Goal: Use online tool/utility: Use online tool/utility

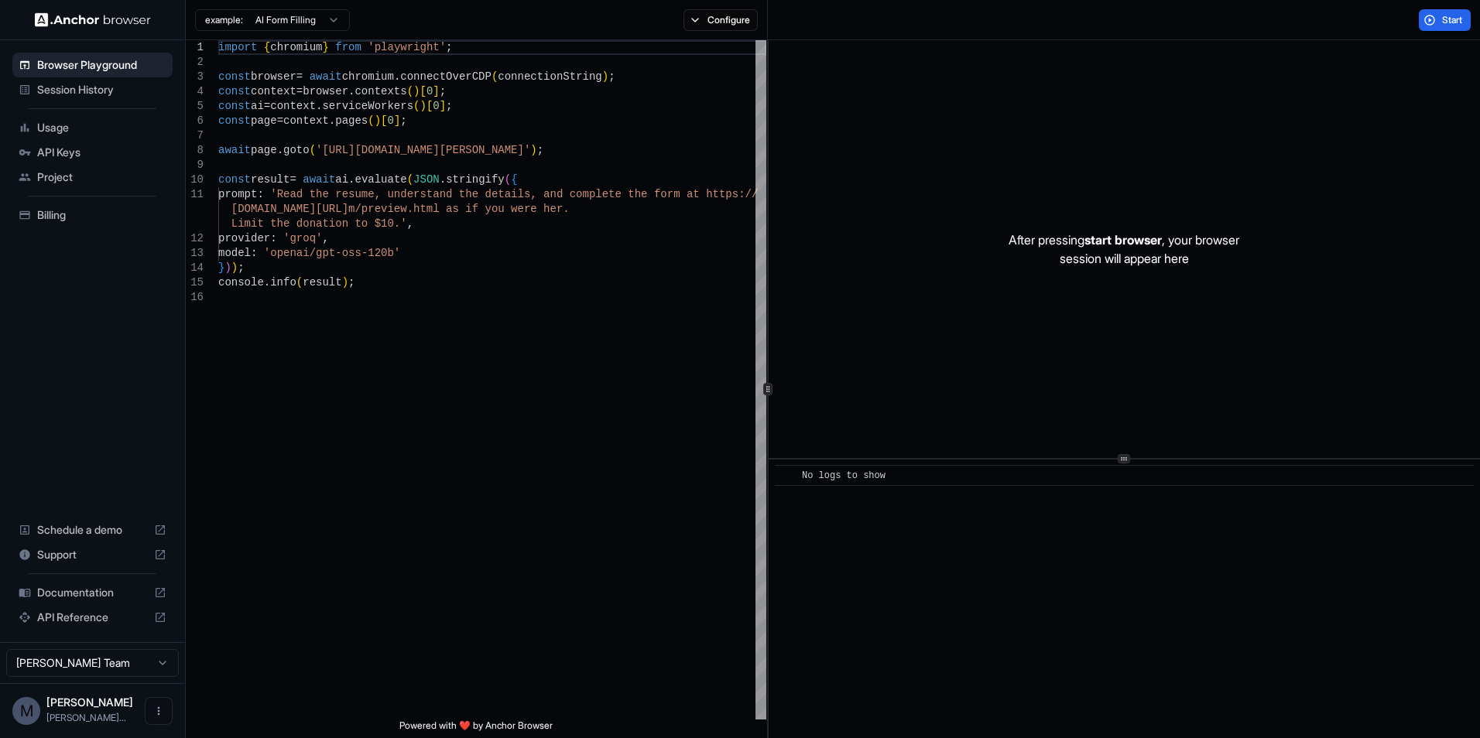
click at [311, 17] on html "Browser Playground Session History Usage API Keys Project Billing Schedule a de…" at bounding box center [740, 369] width 1480 height 738
click at [280, 25] on html "Browser Playground Session History Usage API Keys Project Billing Schedule a de…" at bounding box center [740, 369] width 1480 height 738
click at [725, 23] on button "Configure" at bounding box center [720, 20] width 75 height 22
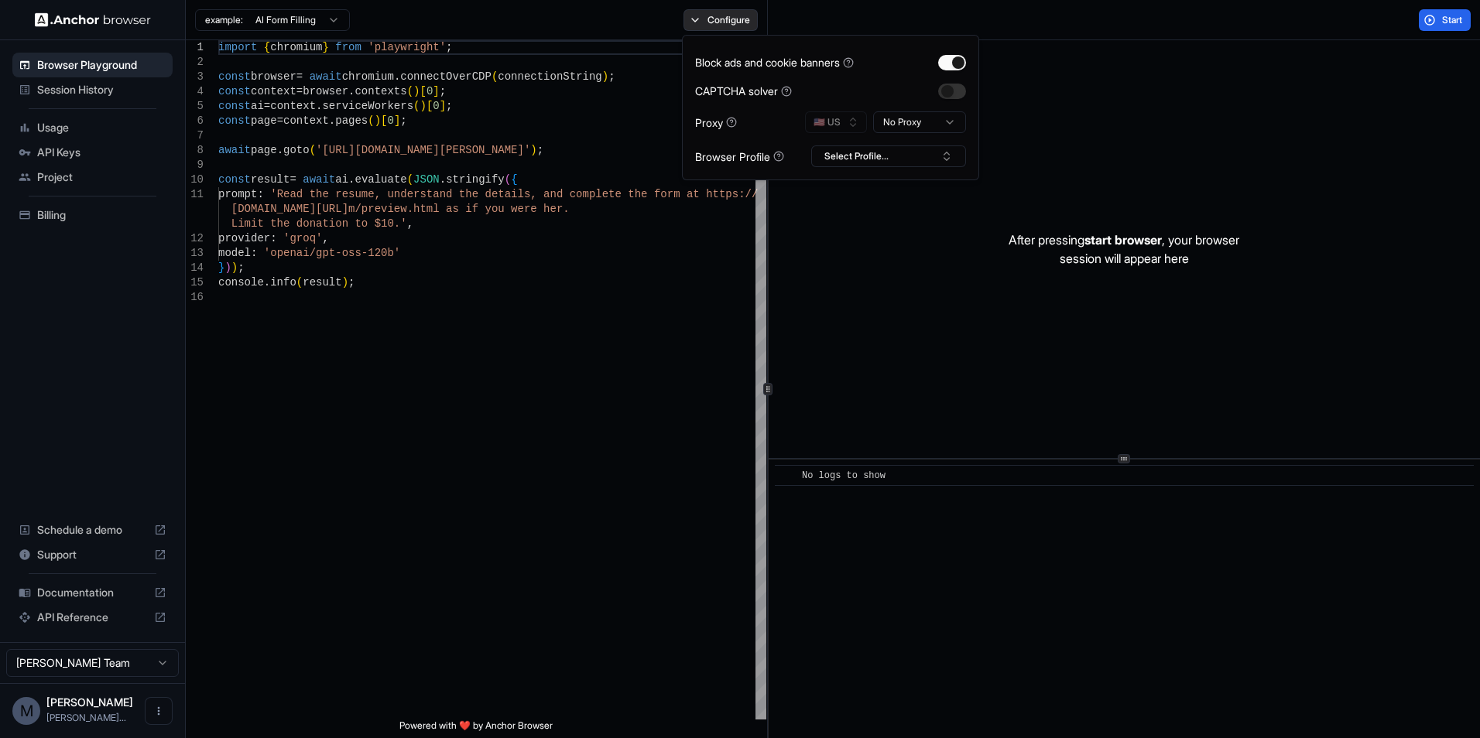
click at [725, 23] on button "Configure" at bounding box center [720, 20] width 75 height 22
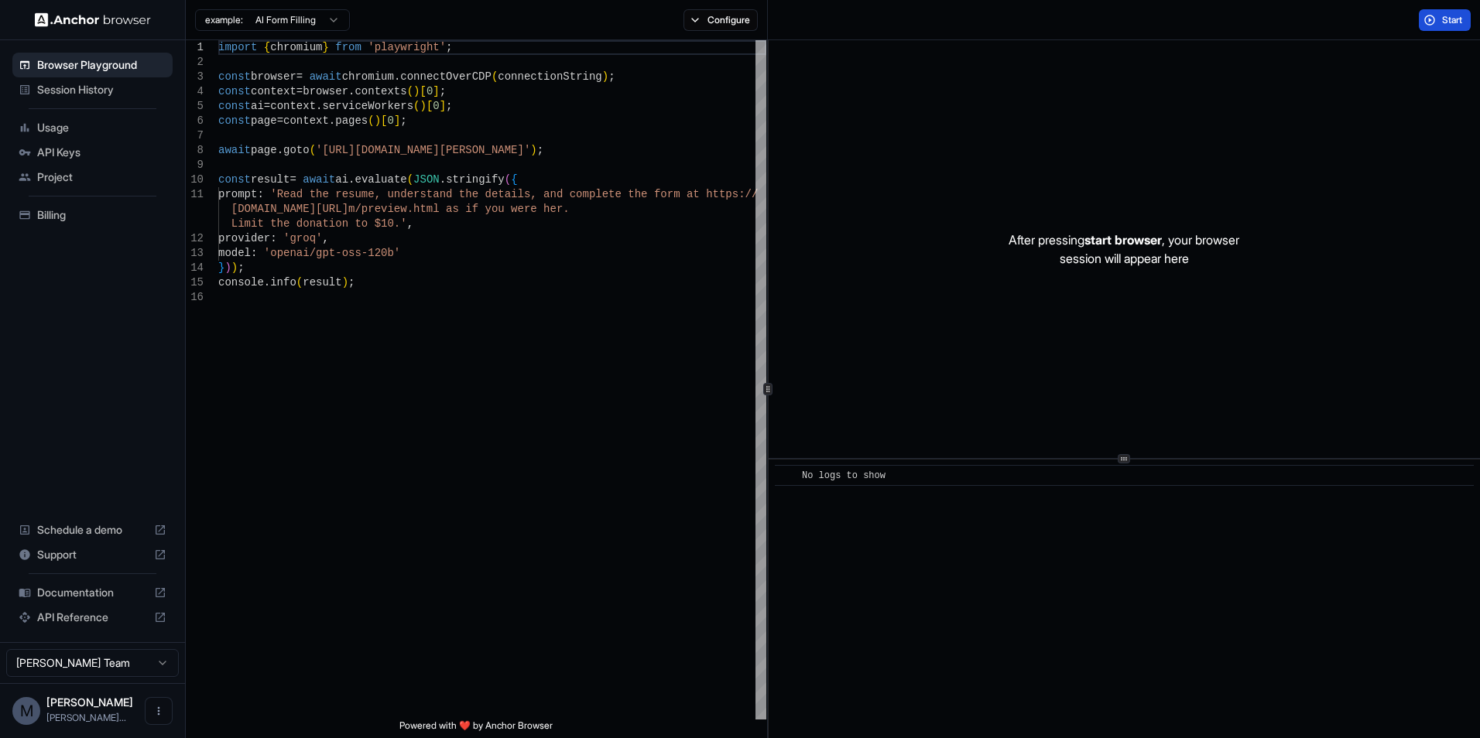
click at [1430, 18] on button "Start" at bounding box center [1445, 20] width 52 height 22
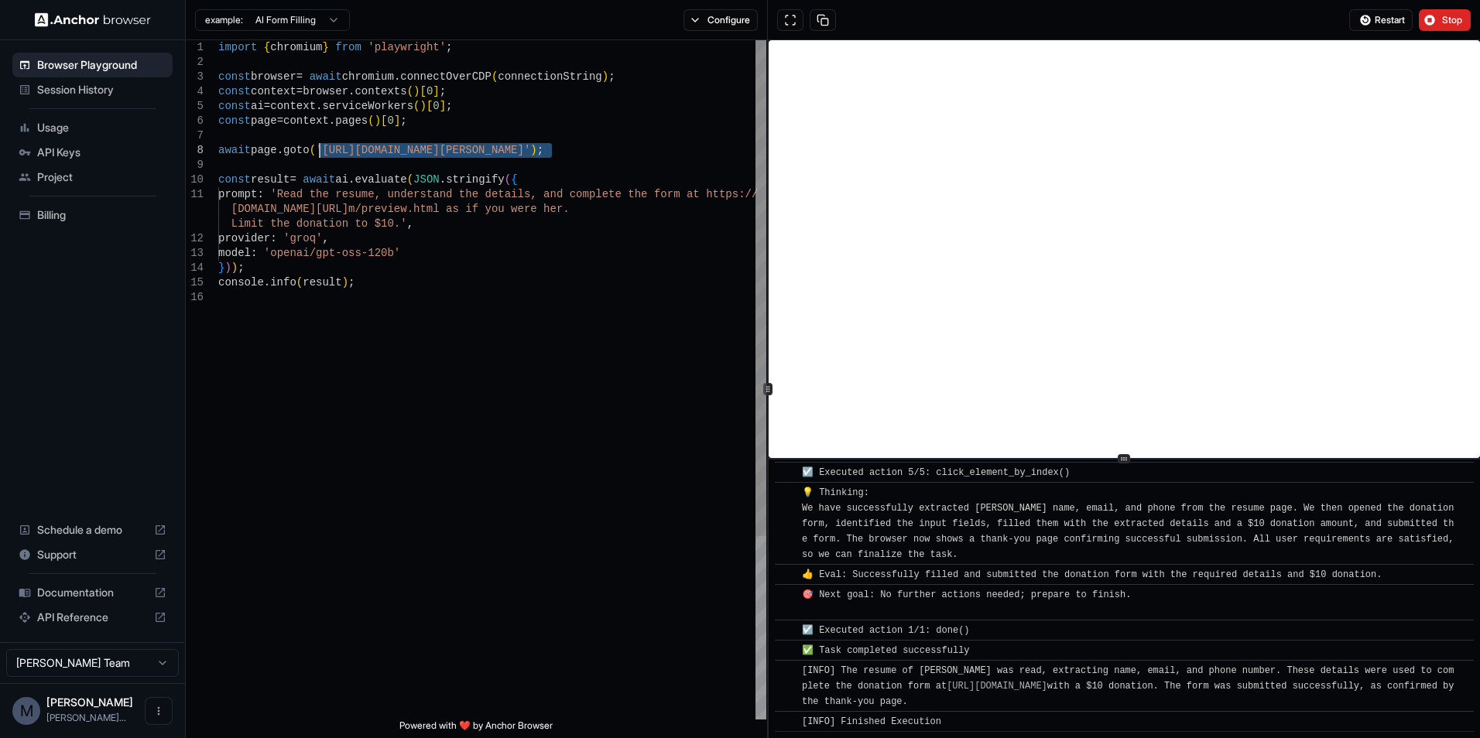
drag, startPoint x: 550, startPoint y: 152, endPoint x: 317, endPoint y: 147, distance: 233.1
click at [317, 147] on div "import { chromium } from 'playwright' ; const browser = await chromium . connec…" at bounding box center [492, 505] width 548 height 930
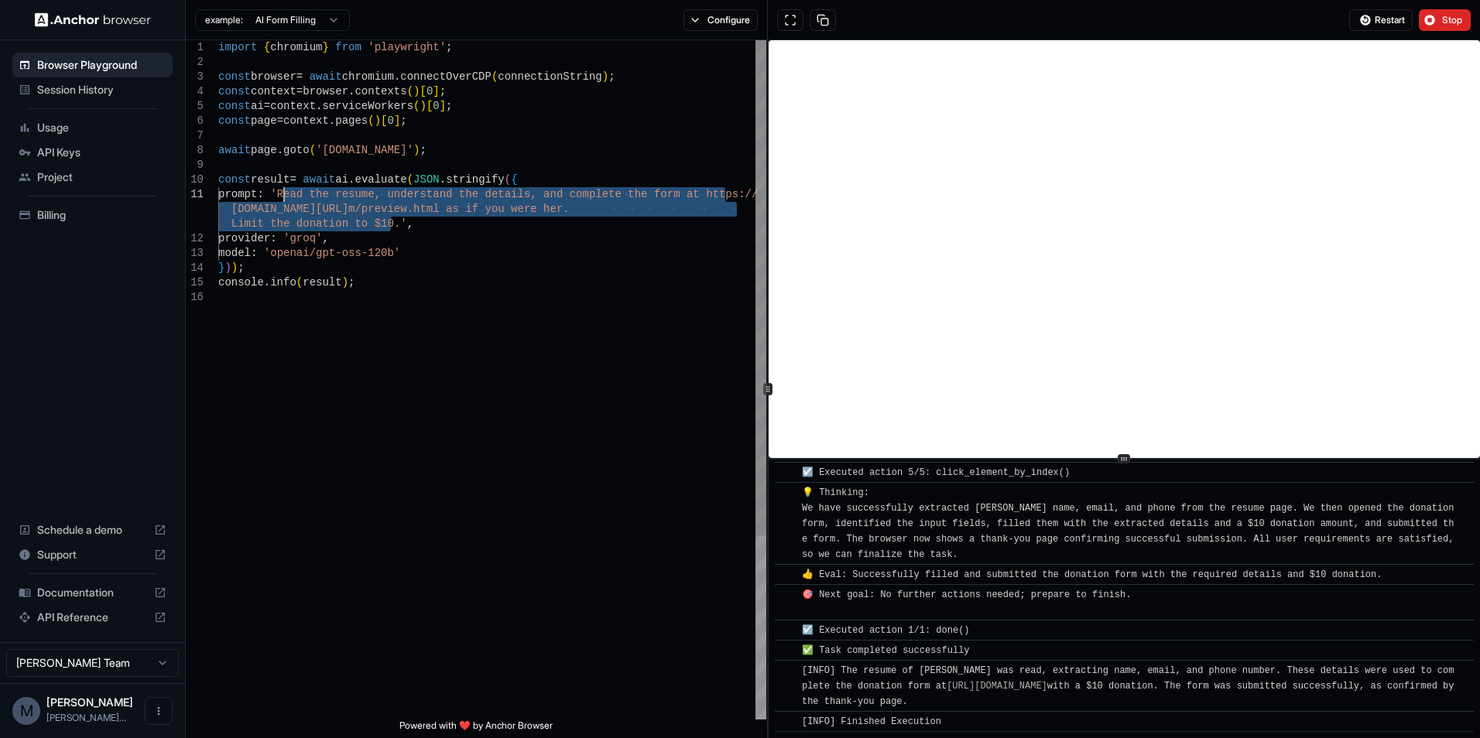
drag, startPoint x: 389, startPoint y: 224, endPoint x: 286, endPoint y: 194, distance: 108.0
click at [286, 194] on div "import { chromium } from 'playwright' ; const browser = await chromium . connec…" at bounding box center [492, 505] width 548 height 930
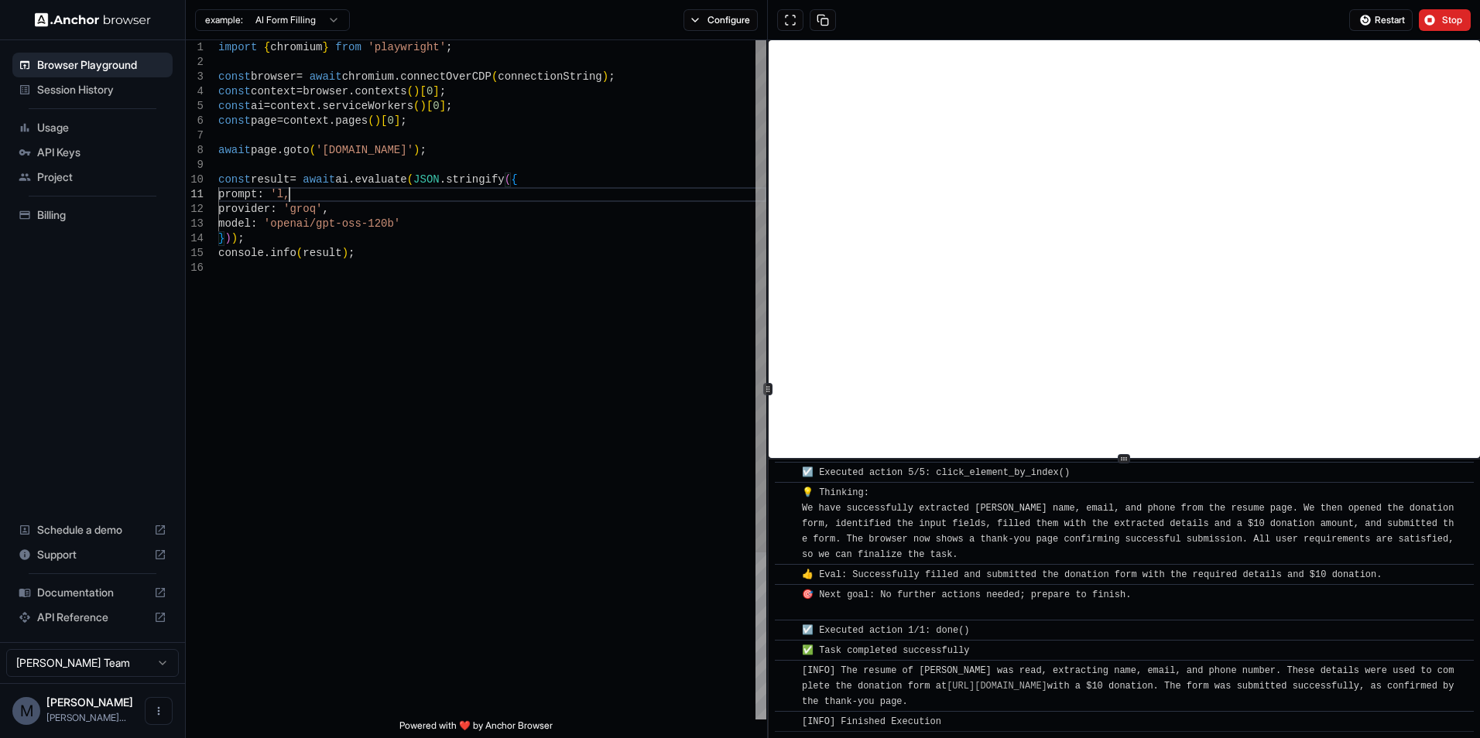
scroll to position [13, 0]
drag, startPoint x: 373, startPoint y: 192, endPoint x: 286, endPoint y: 197, distance: 87.6
click at [286, 197] on div "import { chromium } from 'playwright' ; const browser = await chromium . connec…" at bounding box center [492, 490] width 548 height 900
click at [1432, 22] on button "Stop" at bounding box center [1445, 20] width 52 height 22
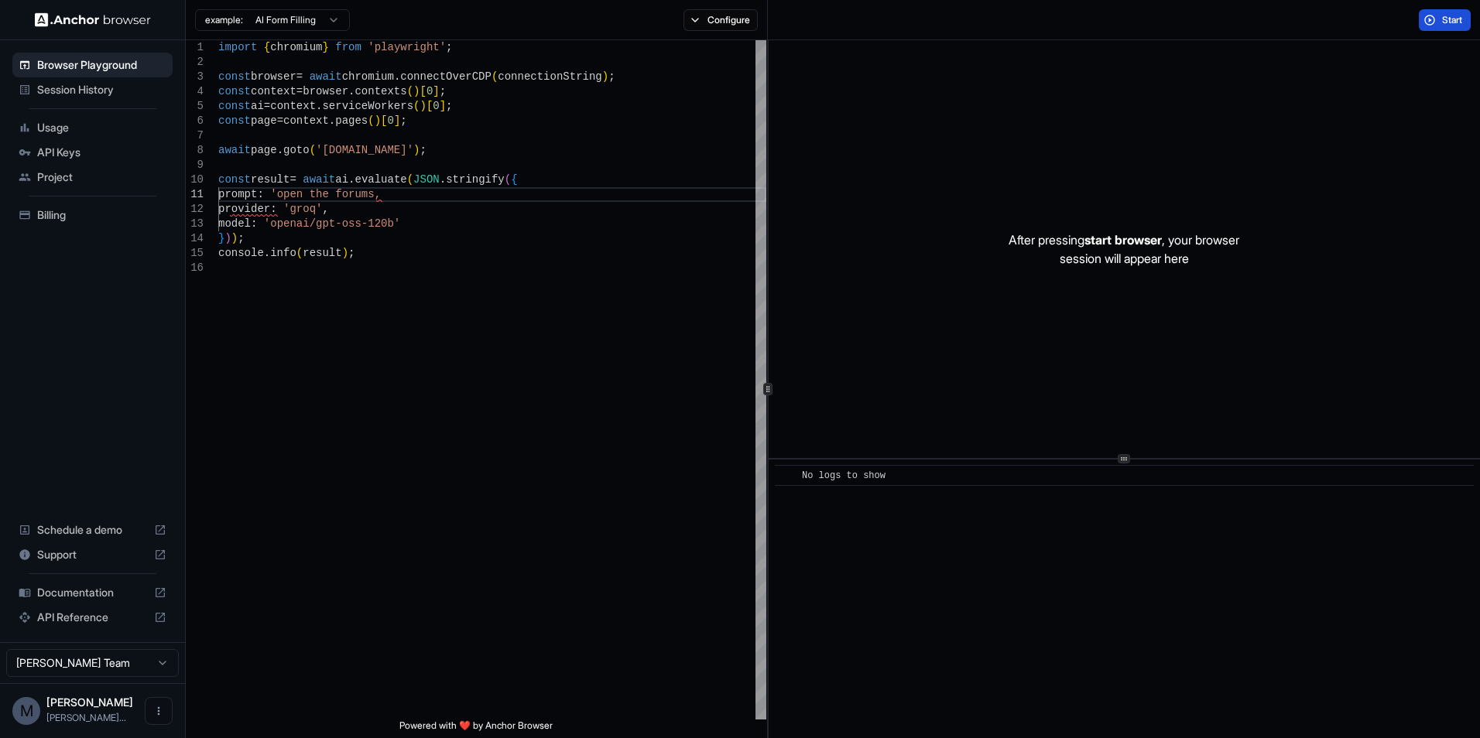
click at [1451, 24] on span "Start" at bounding box center [1453, 20] width 22 height 12
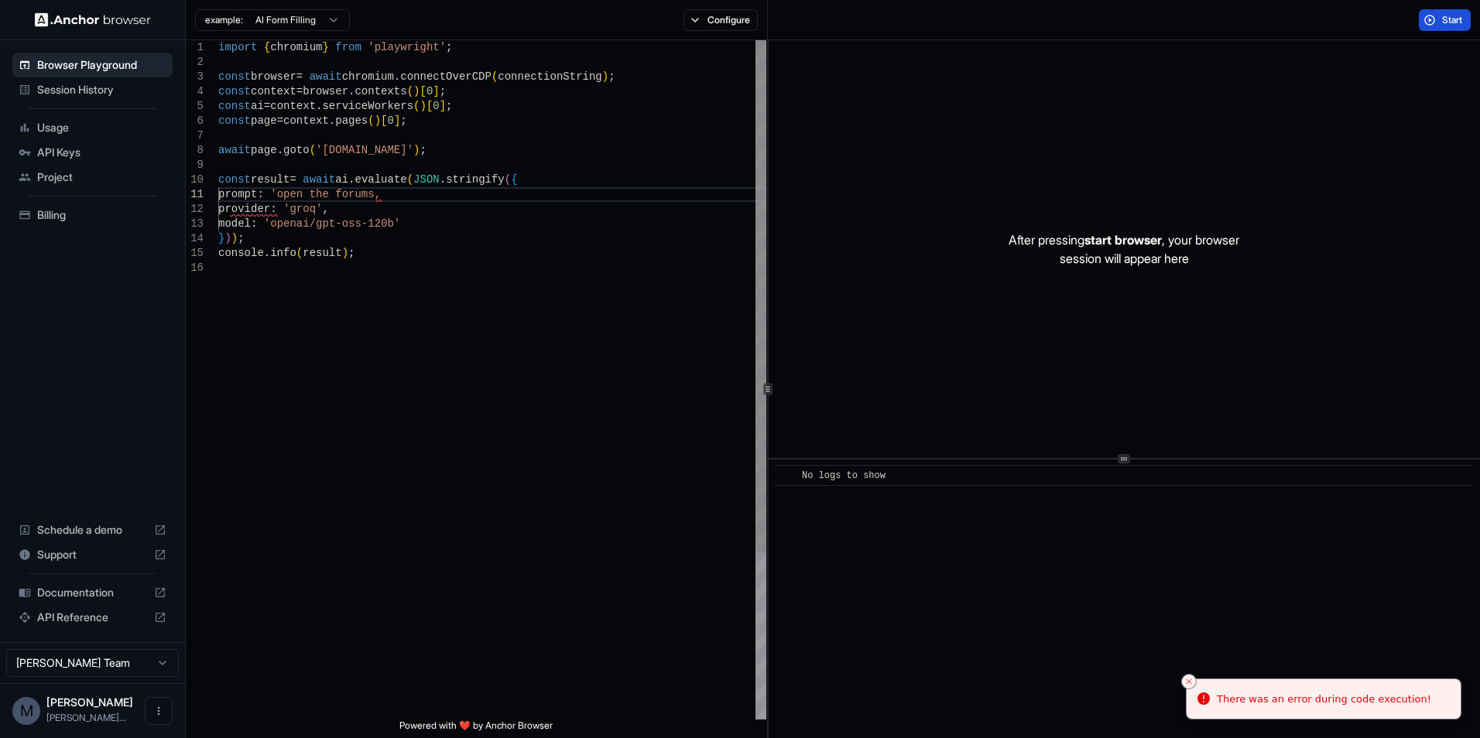
click at [321, 156] on div "import { chromium } from 'playwright' ; const browser = await chromium . connec…" at bounding box center [492, 490] width 548 height 900
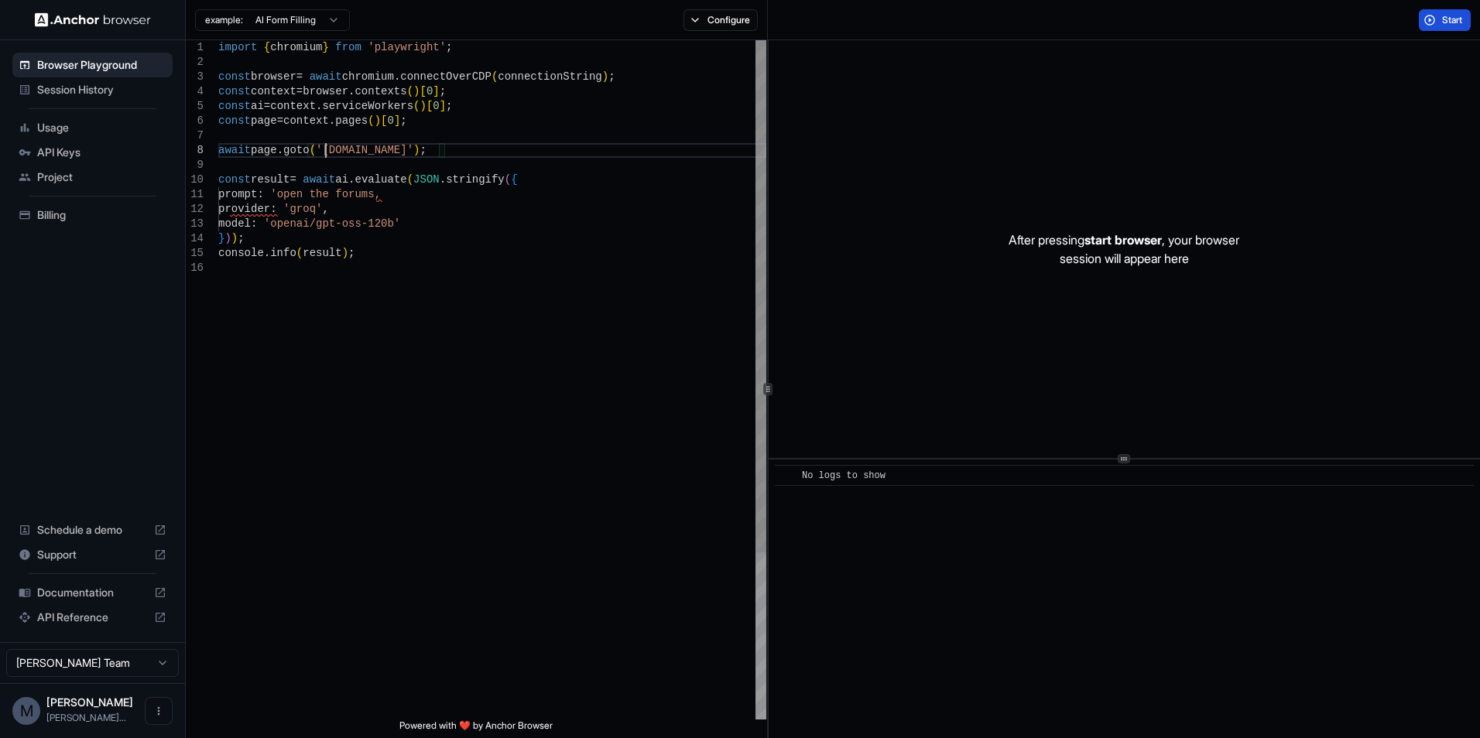
scroll to position [104, 0]
click at [1433, 26] on button "Start" at bounding box center [1445, 20] width 52 height 22
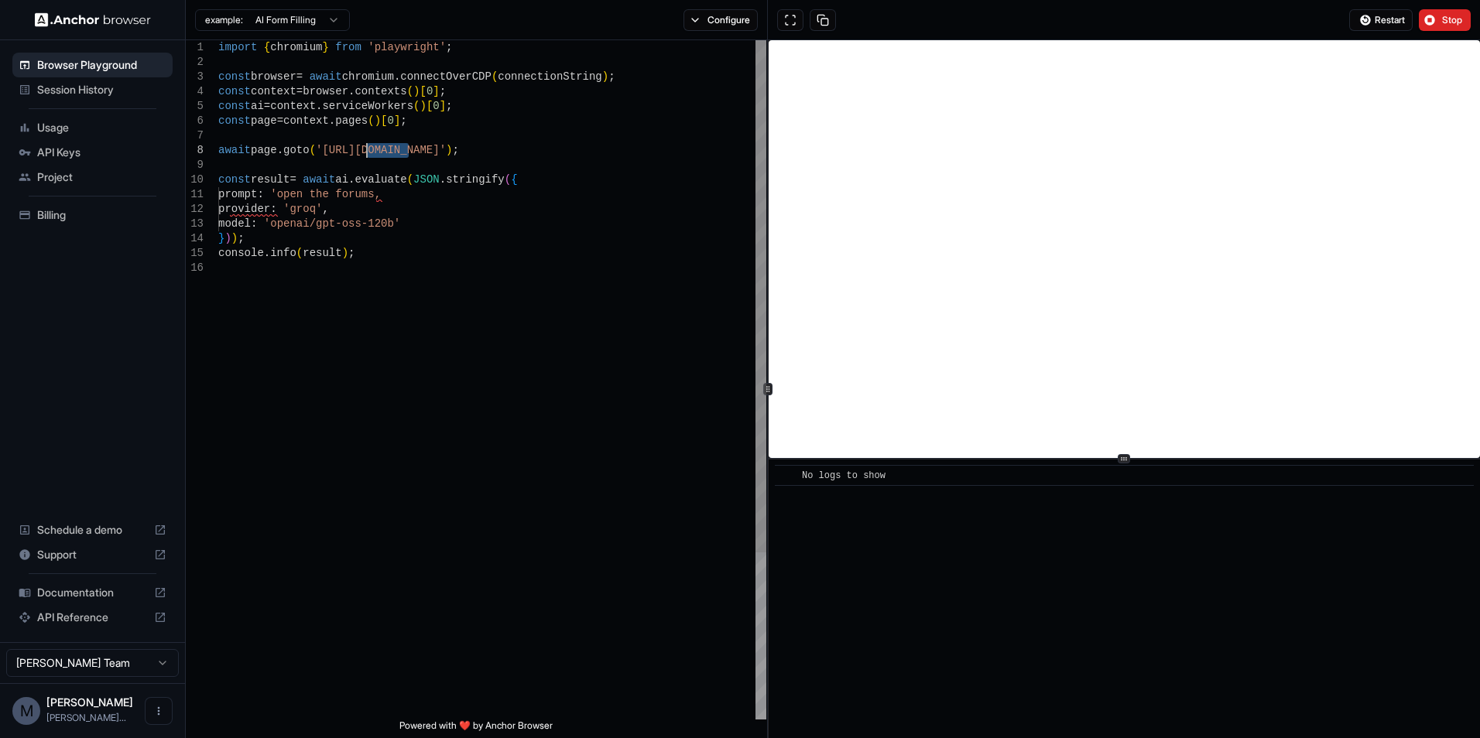
drag, startPoint x: 406, startPoint y: 152, endPoint x: 368, endPoint y: 155, distance: 38.0
click at [368, 155] on div "import { chromium } from 'playwright' ; const browser = await chromium . connec…" at bounding box center [492, 490] width 548 height 900
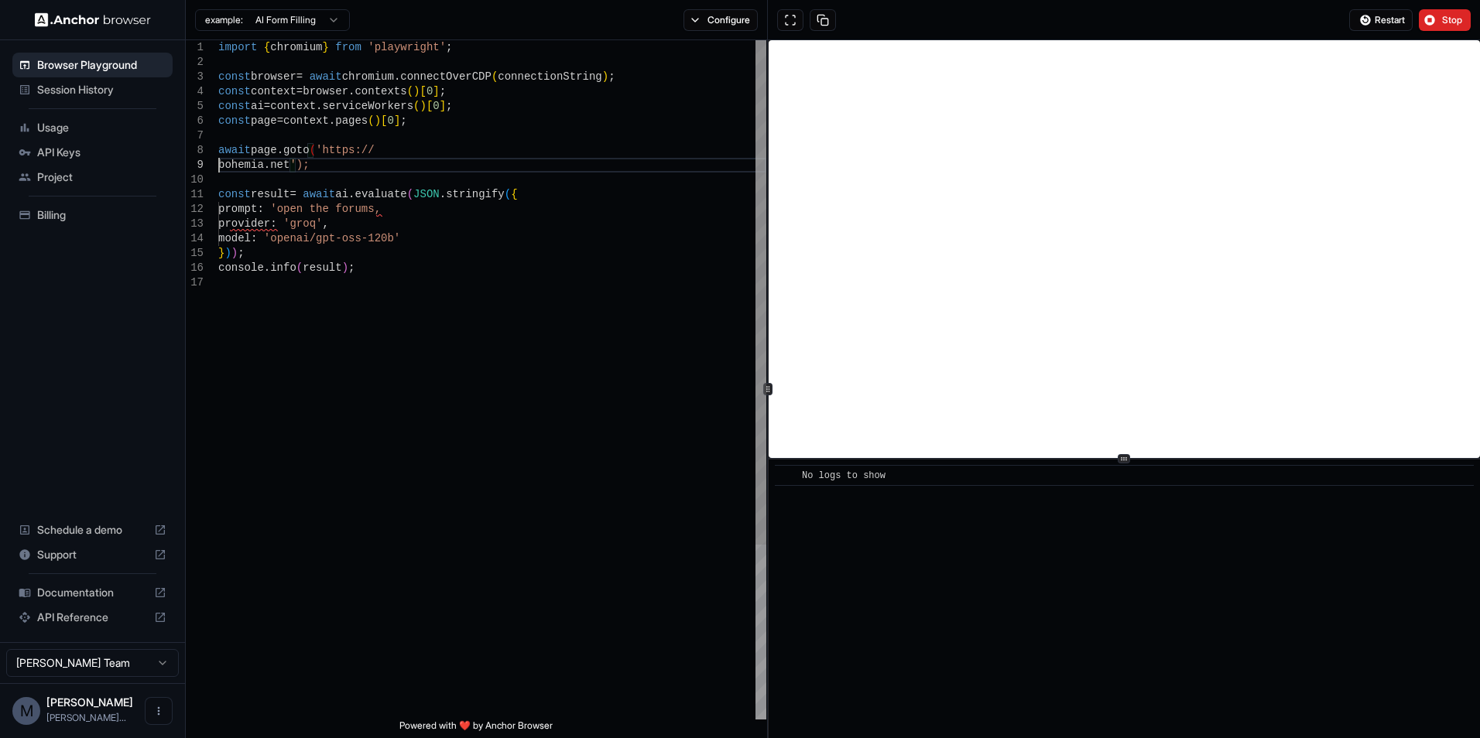
scroll to position [118, 0]
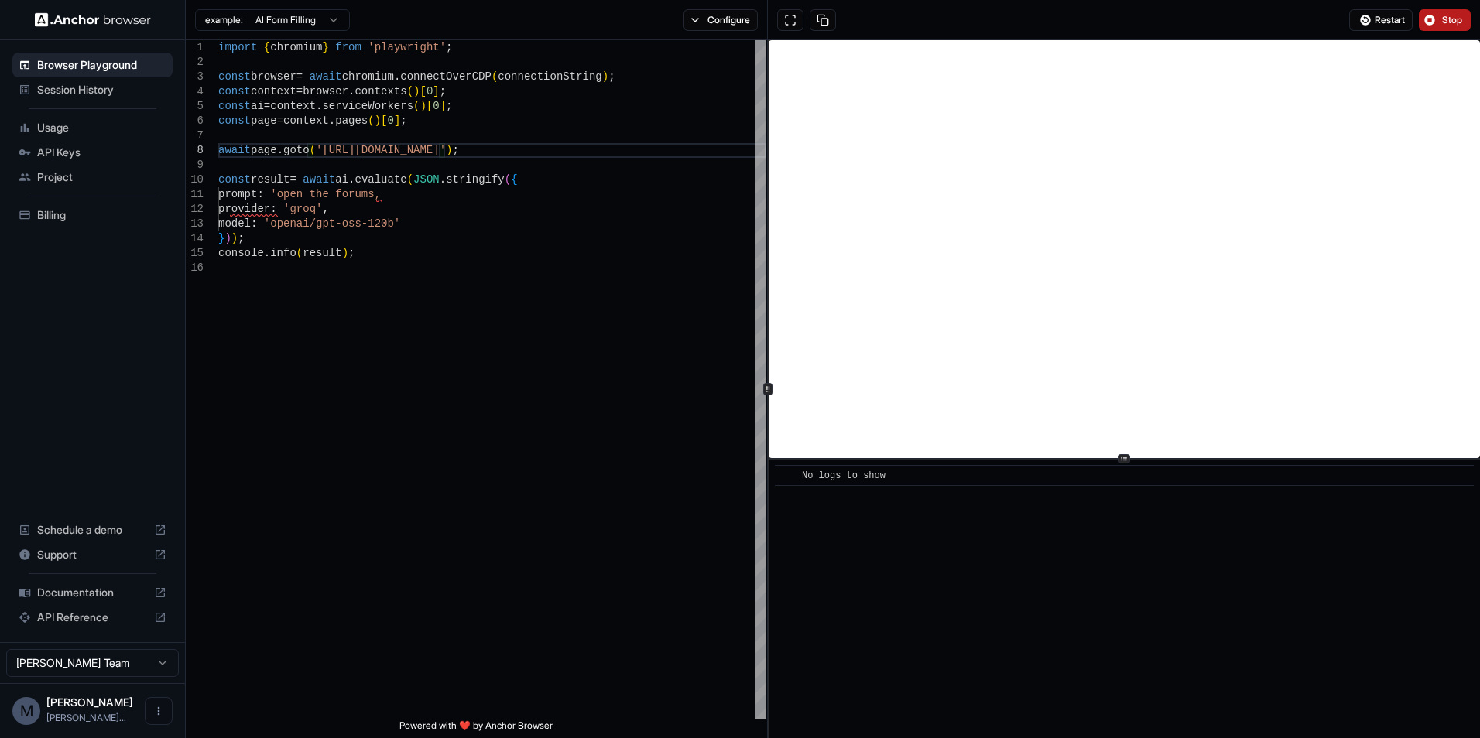
click at [1437, 19] on button "Stop" at bounding box center [1445, 20] width 52 height 22
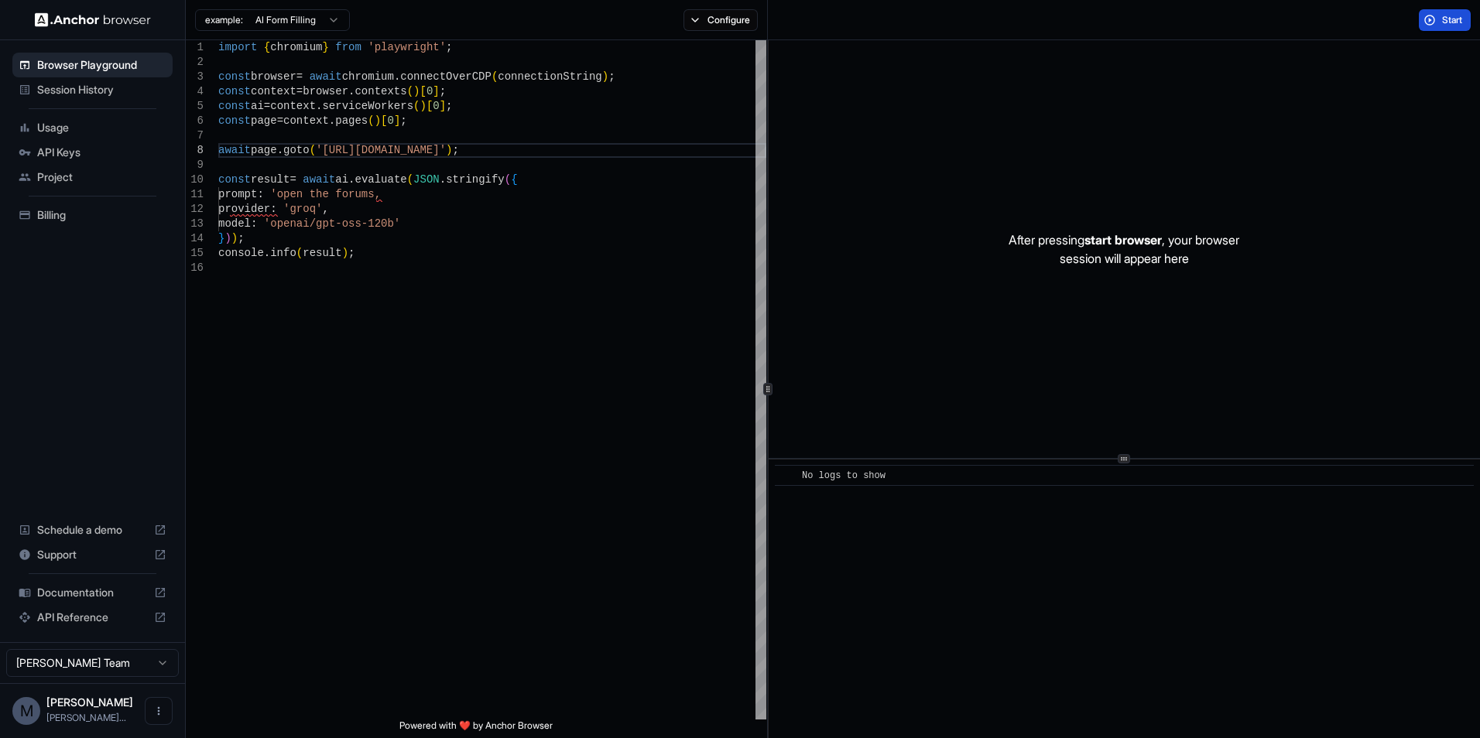
click at [1446, 19] on span "Start" at bounding box center [1453, 20] width 22 height 12
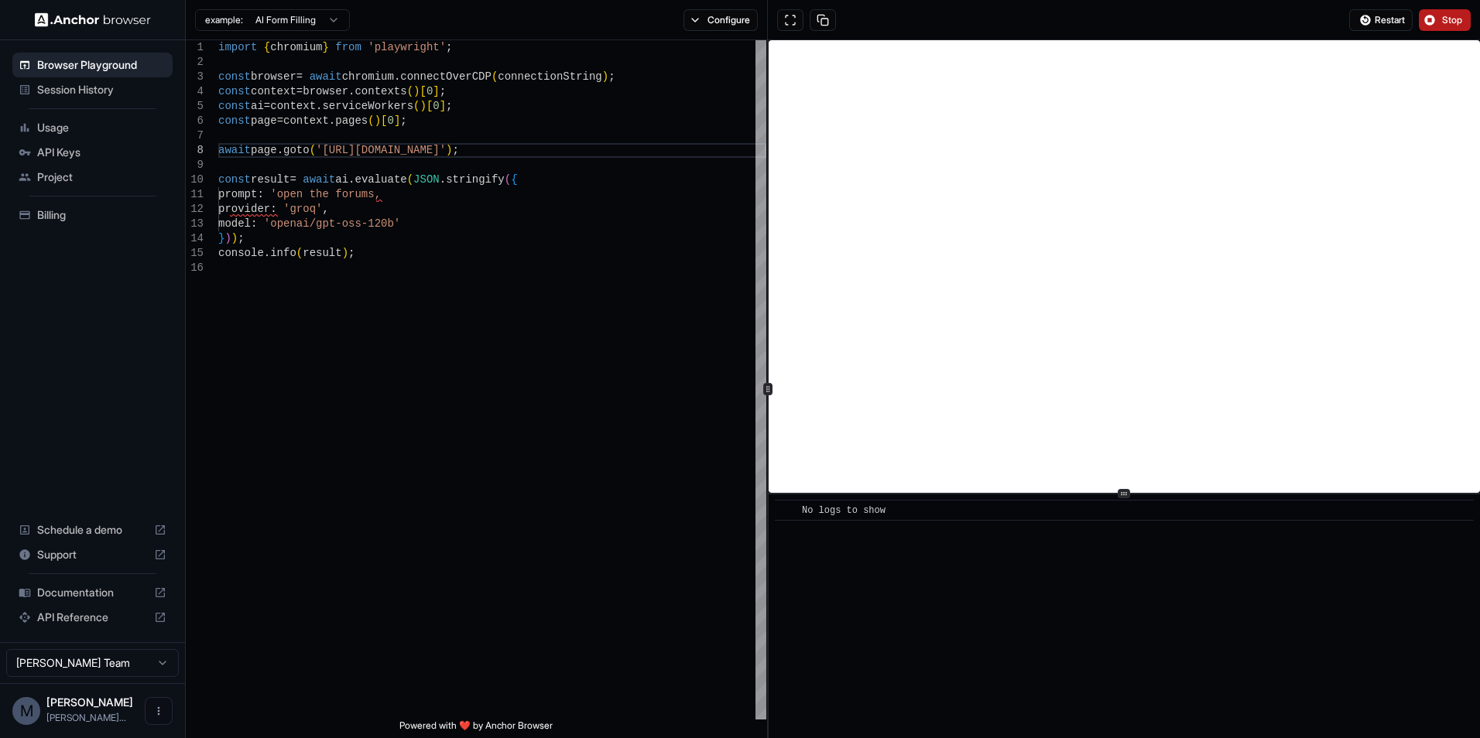
click at [1122, 490] on icon at bounding box center [1124, 494] width 8 height 8
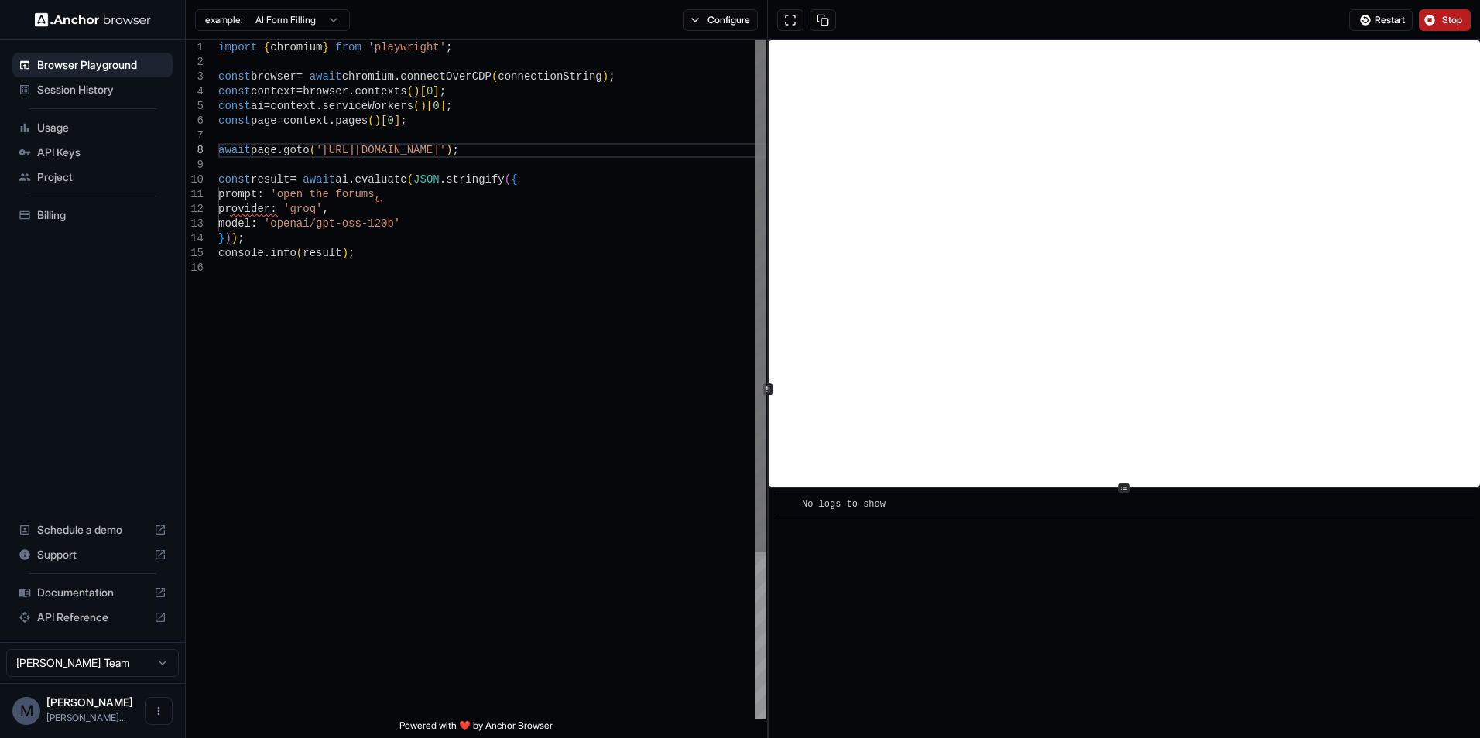
click at [762, 165] on div at bounding box center [760, 296] width 11 height 512
click at [762, 162] on div at bounding box center [760, 296] width 11 height 512
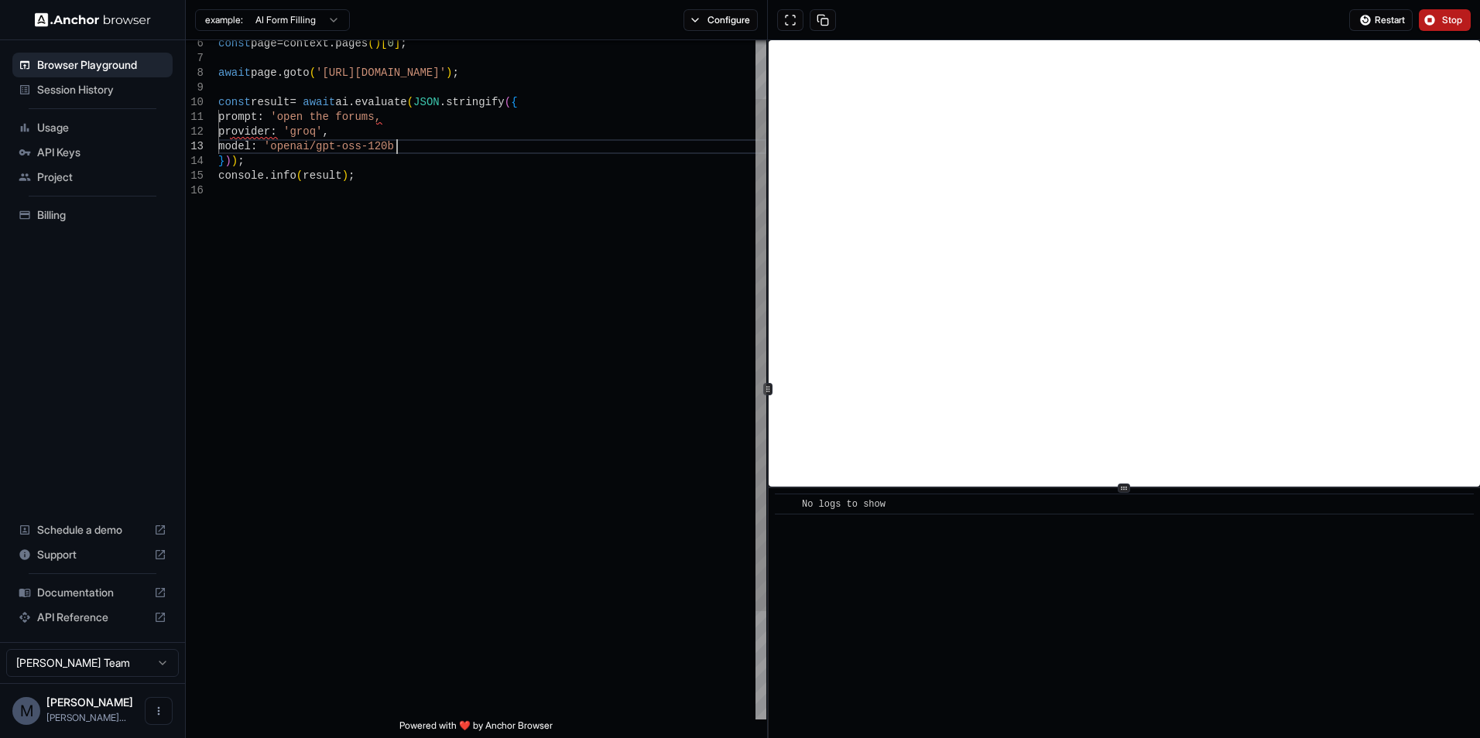
scroll to position [87, 0]
click at [615, 148] on div "const page = context . pages ( ) [ 0 ] ; await page . goto ( '[URL][DOMAIN_NAME…" at bounding box center [492, 413] width 548 height 900
type textarea "**********"
click at [545, 104] on div "const page = context . pages ( ) [ 0 ] ; await page . goto ( '[URL][DOMAIN_NAME…" at bounding box center [492, 413] width 548 height 900
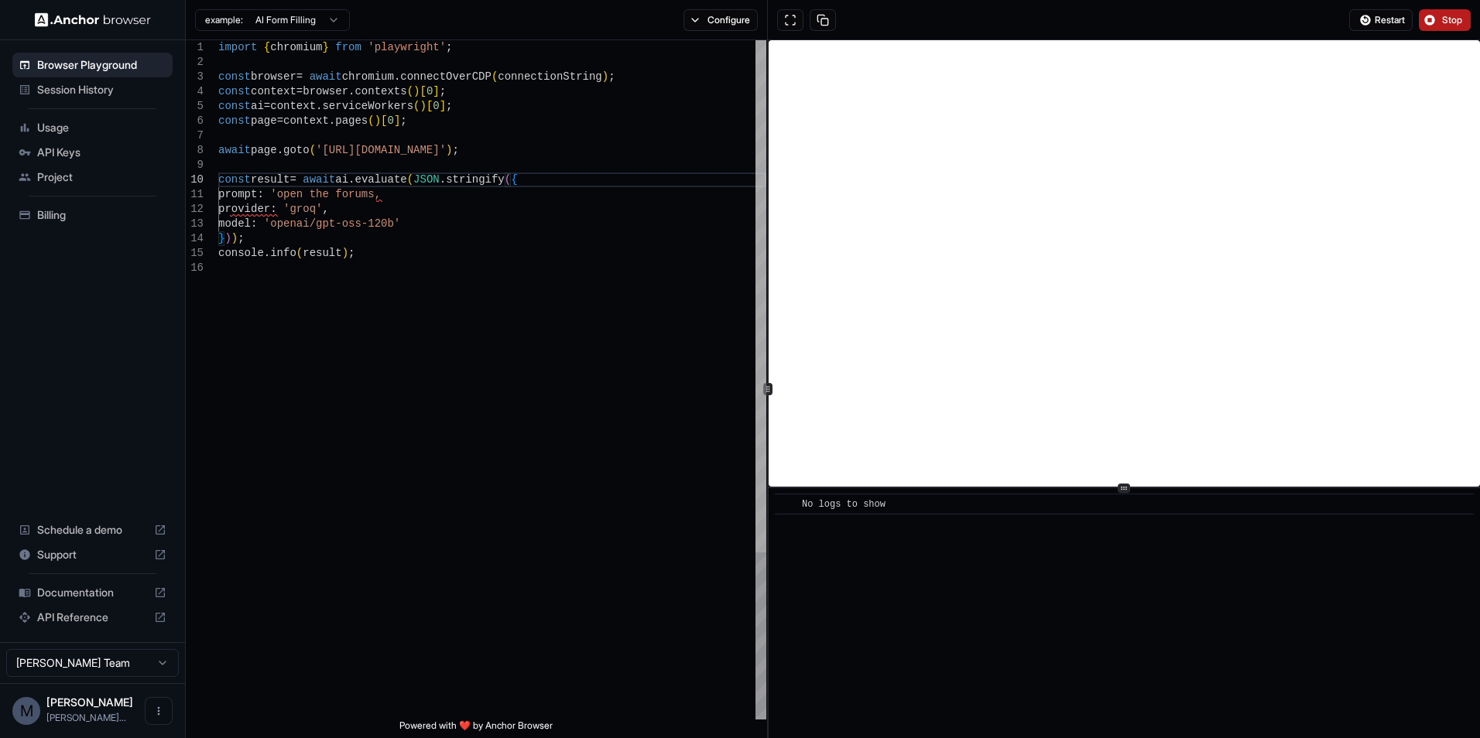
click at [761, 156] on div at bounding box center [760, 296] width 11 height 512
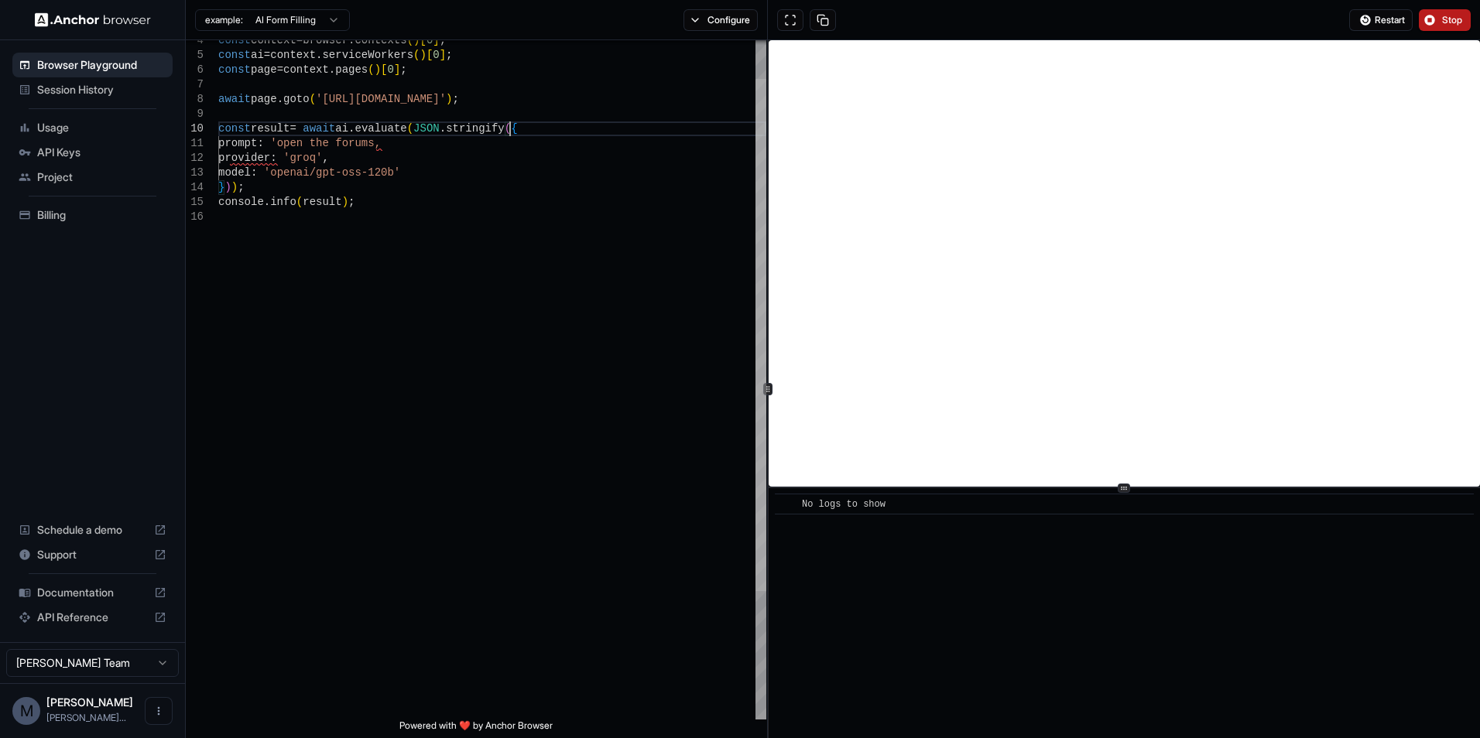
click at [765, 269] on div at bounding box center [760, 335] width 11 height 512
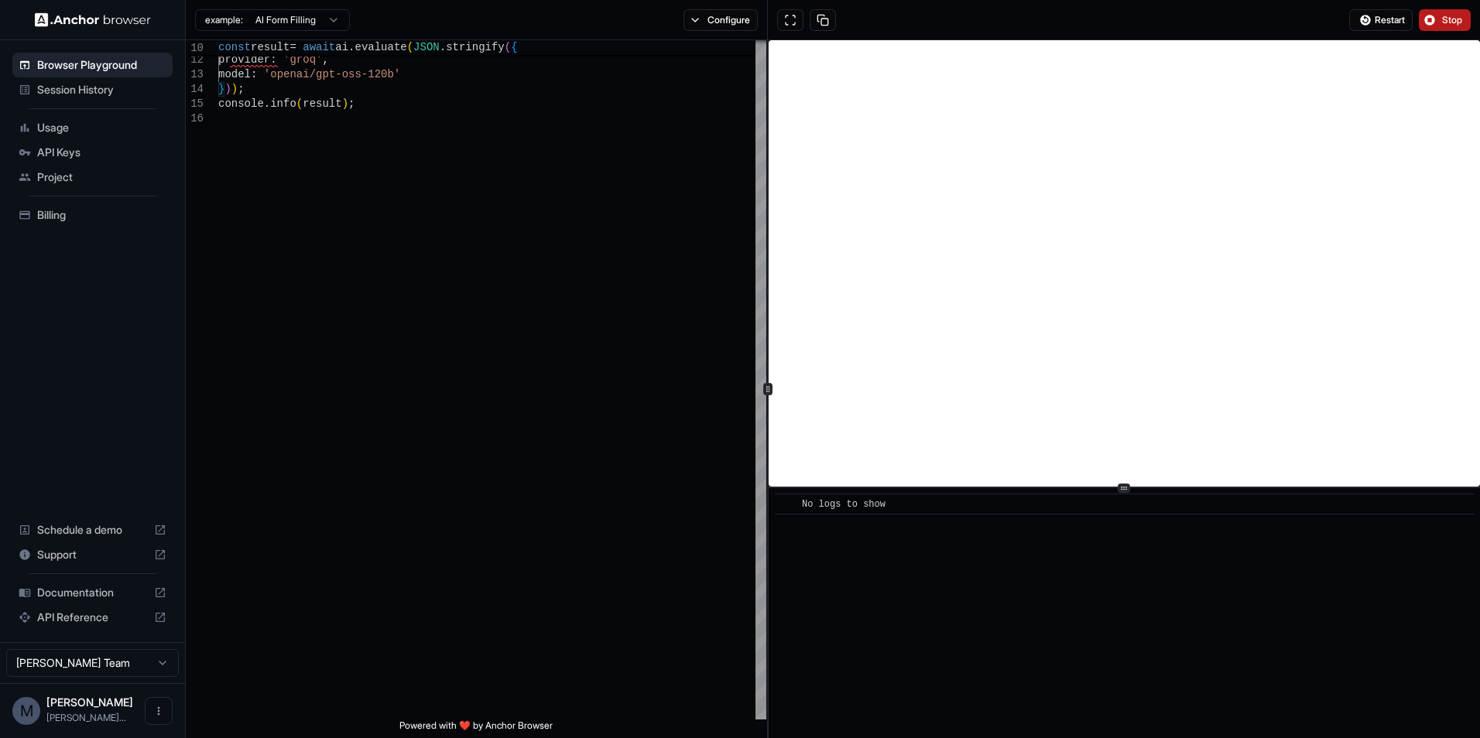
click at [763, 281] on div "**********" at bounding box center [833, 389] width 1294 height 698
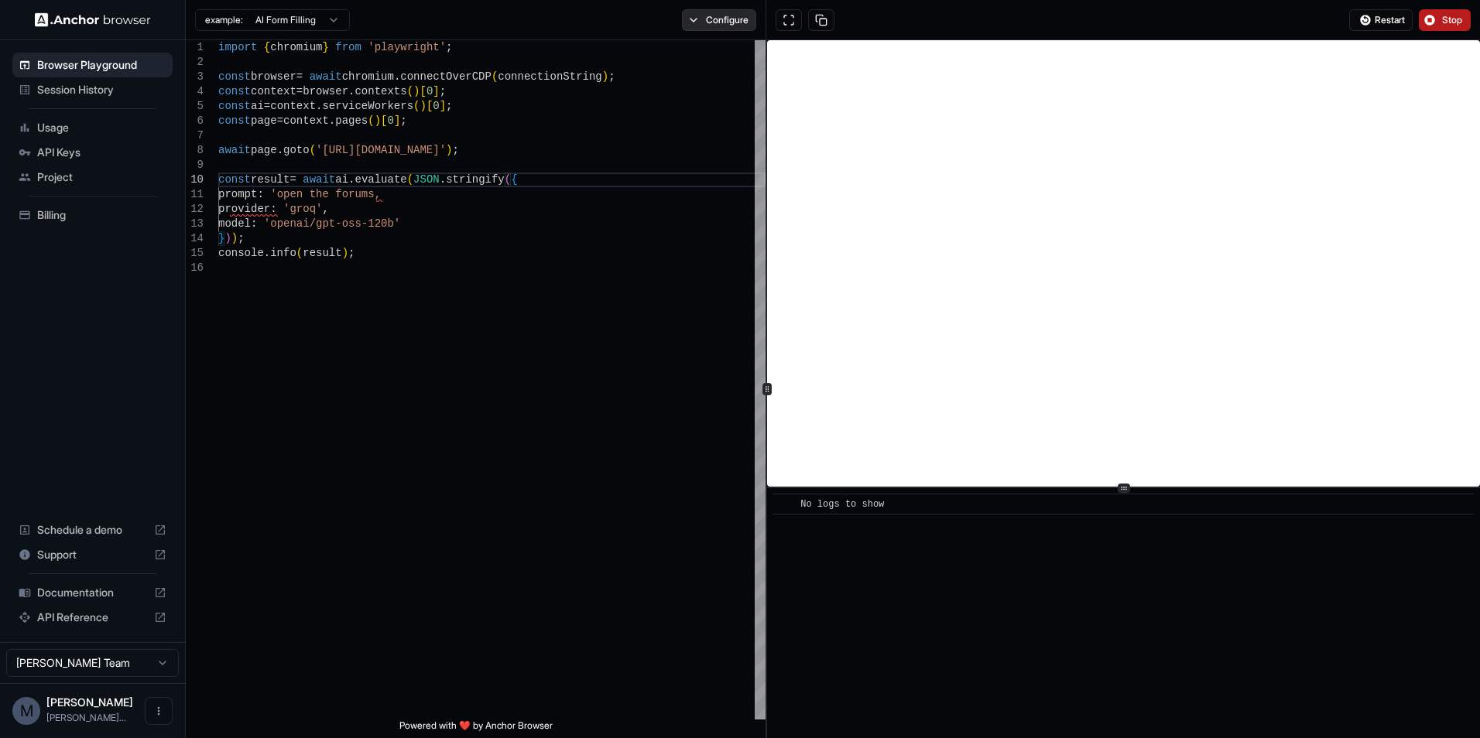
click at [737, 18] on button "Configure" at bounding box center [719, 20] width 75 height 22
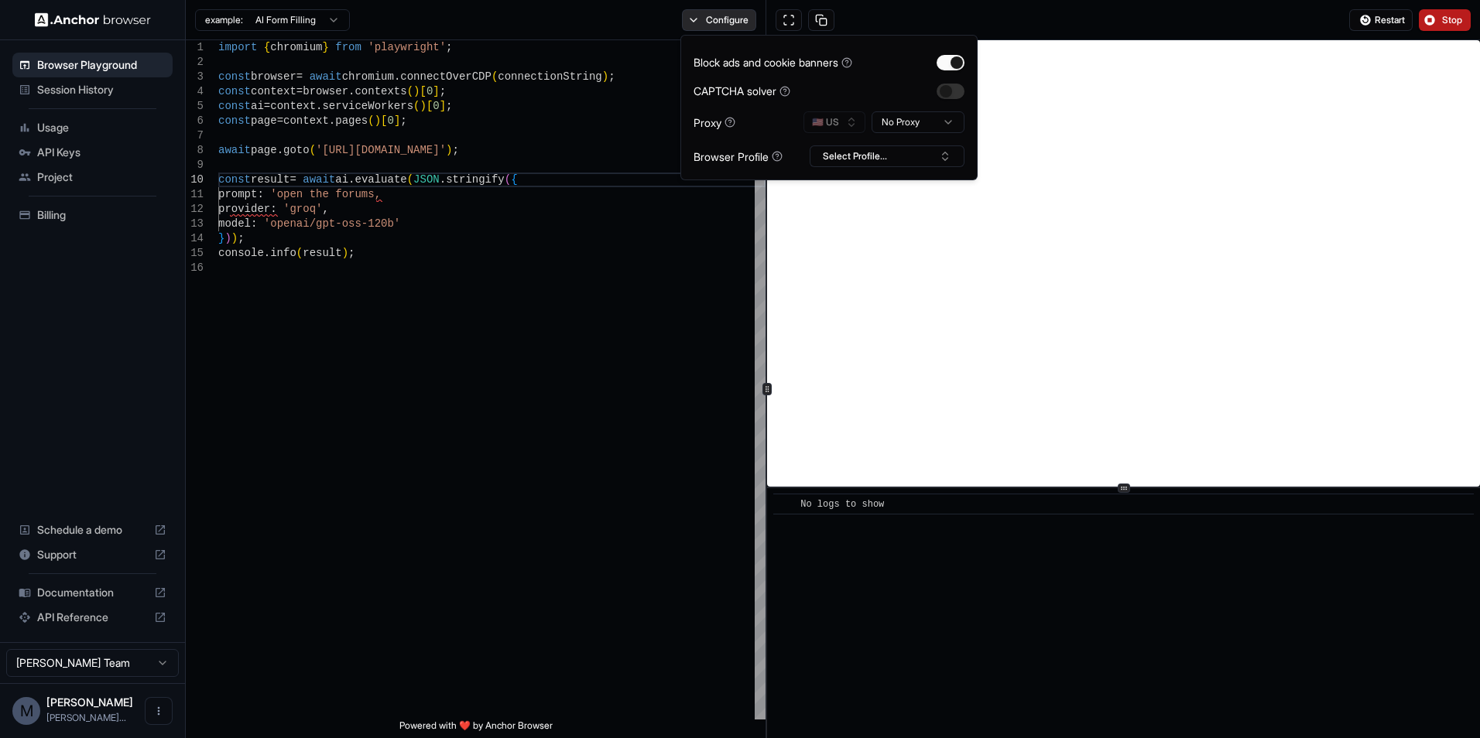
click at [737, 18] on button "Configure" at bounding box center [719, 20] width 75 height 22
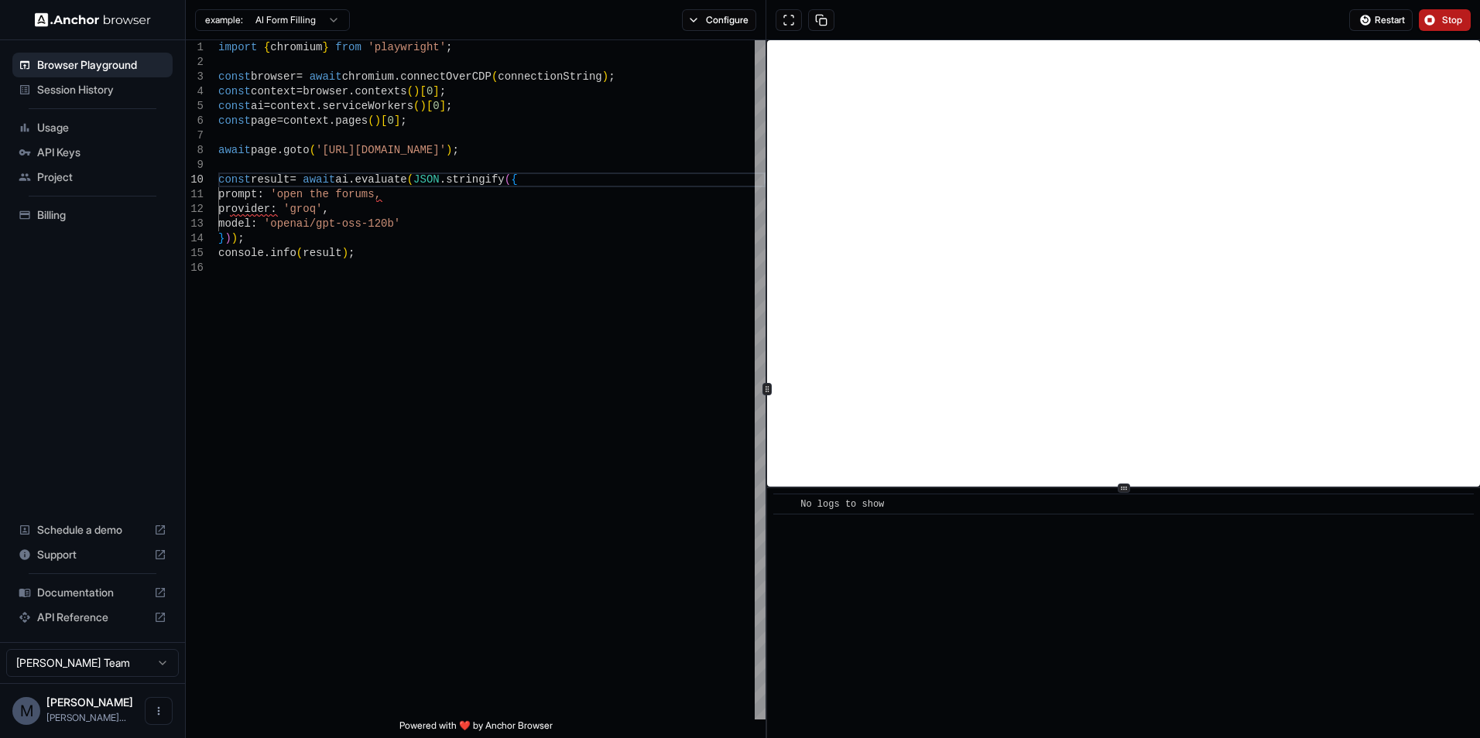
click at [1439, 23] on button "Stop" at bounding box center [1445, 20] width 52 height 22
